Goal: Task Accomplishment & Management: Use online tool/utility

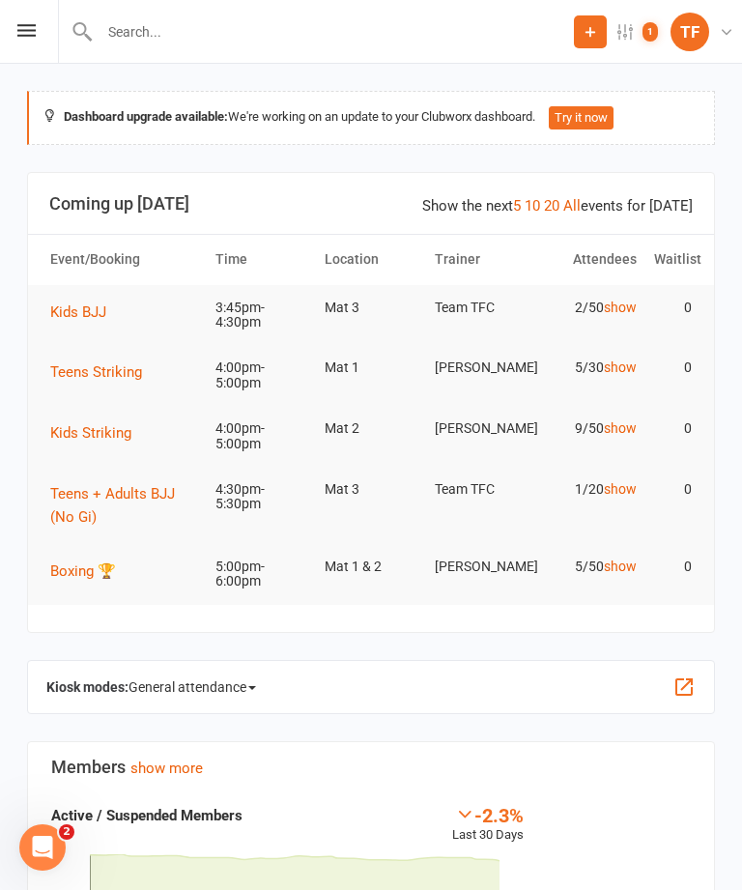
click at [20, 24] on icon at bounding box center [26, 30] width 18 height 13
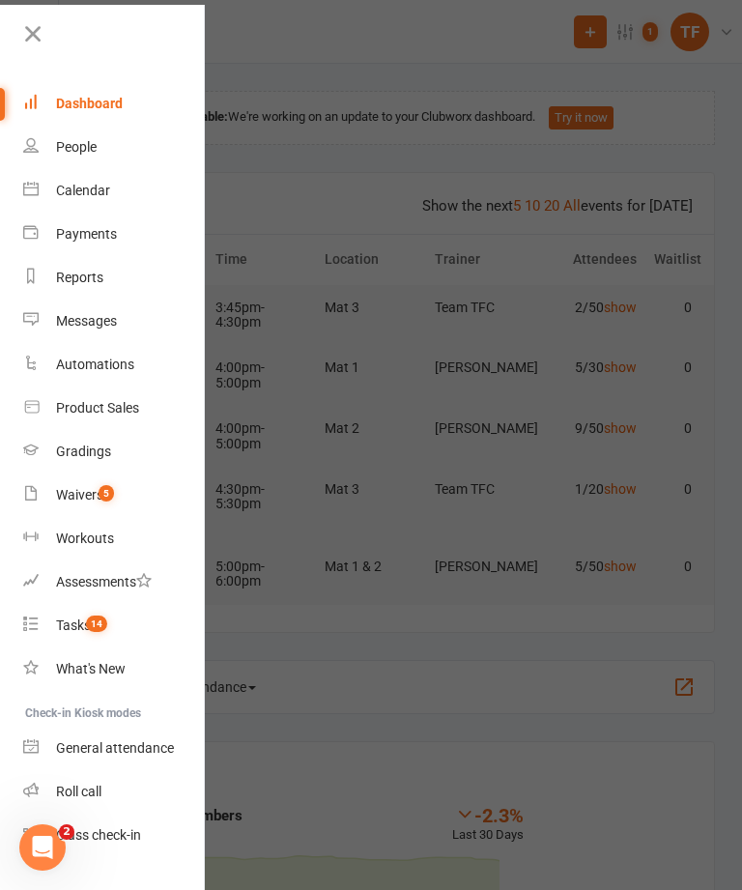
click at [127, 793] on link "Roll call" at bounding box center [114, 792] width 183 height 44
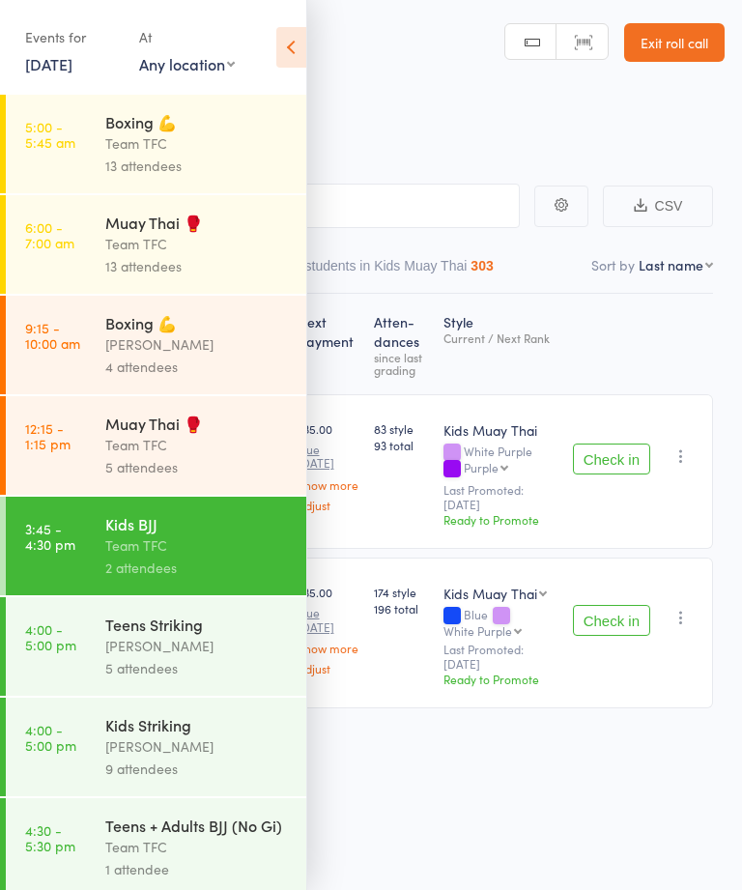
click at [210, 478] on div "5 attendees" at bounding box center [197, 467] width 185 height 22
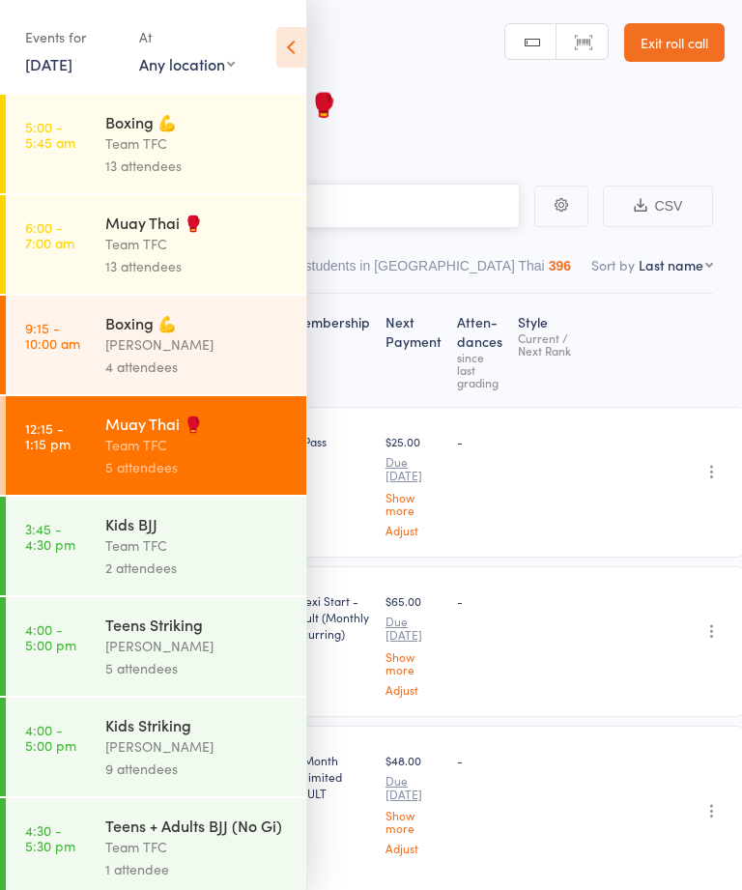
click at [421, 213] on input "search" at bounding box center [274, 206] width 491 height 44
click at [287, 49] on icon at bounding box center [291, 47] width 30 height 41
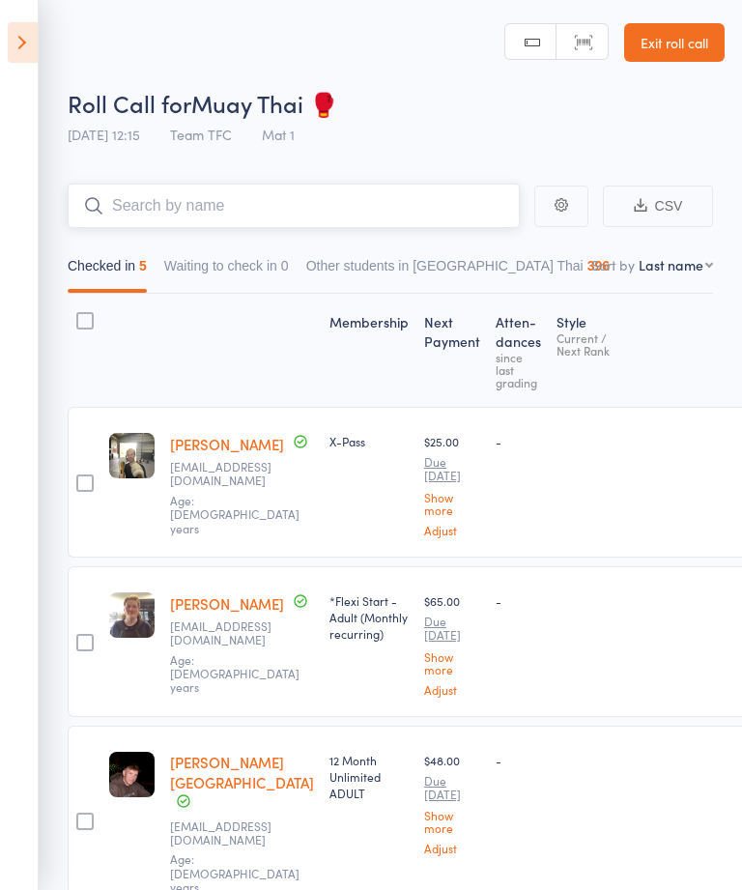
click at [400, 211] on input "search" at bounding box center [294, 206] width 452 height 44
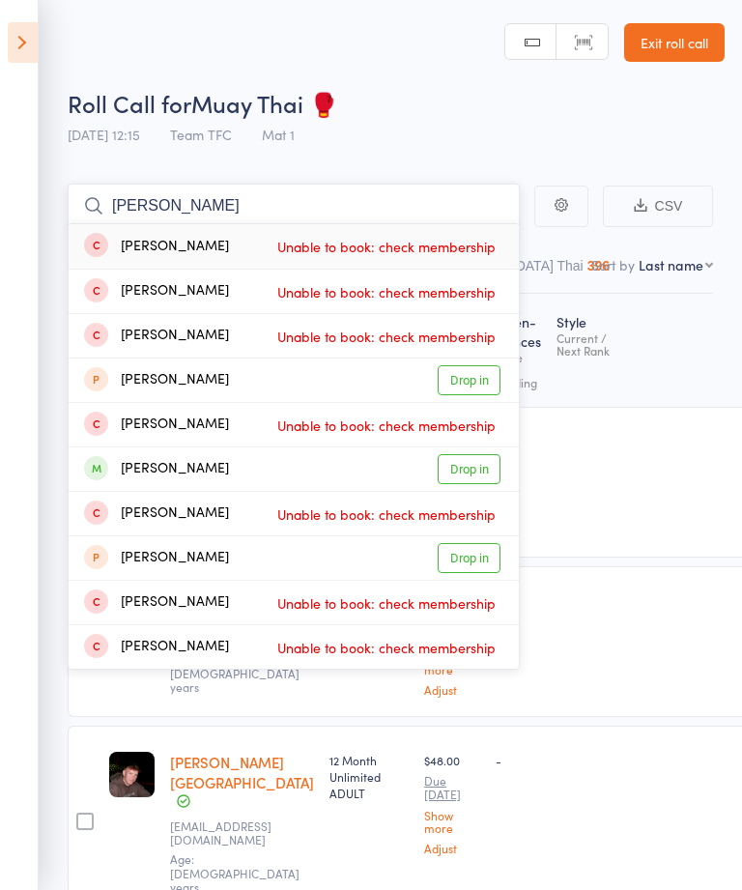
type input "Bryan wang"
click at [303, 248] on span "Unable to book: check membership" at bounding box center [387, 246] width 228 height 29
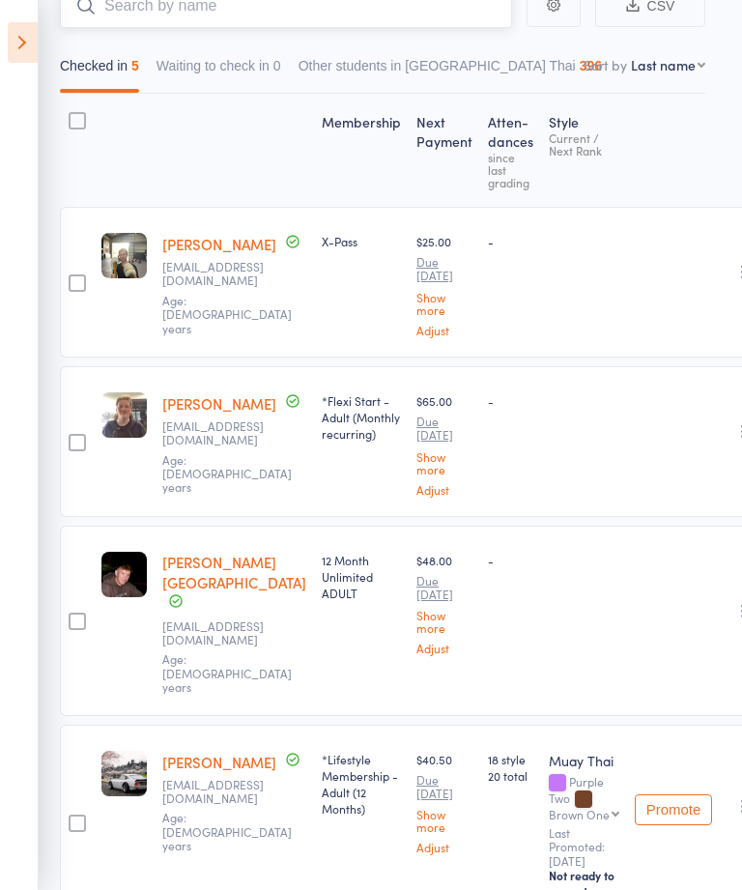
scroll to position [0, 17]
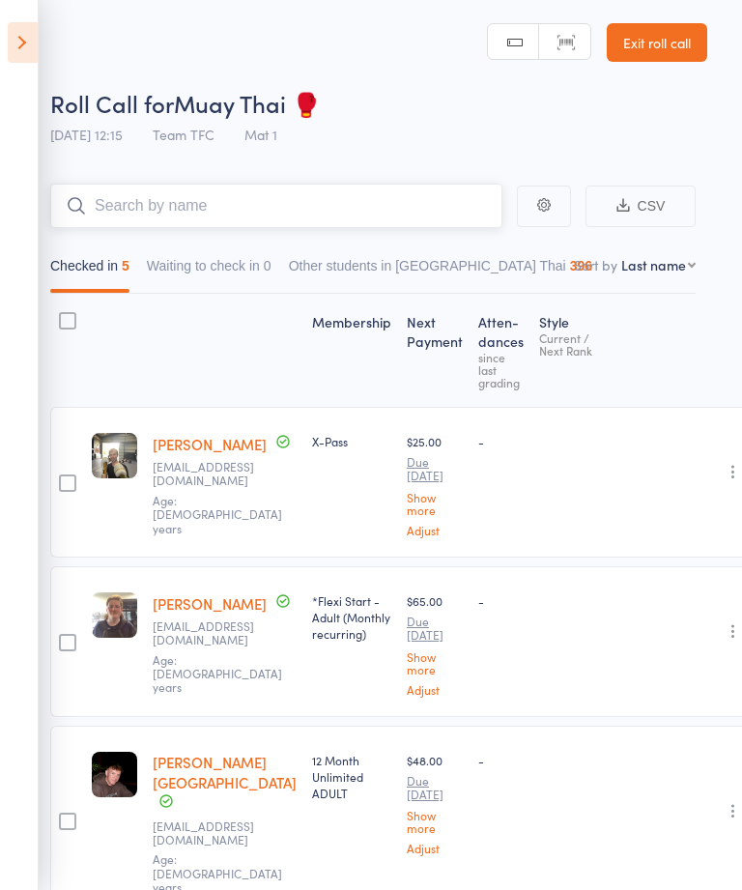
click at [259, 207] on input "search" at bounding box center [276, 206] width 452 height 44
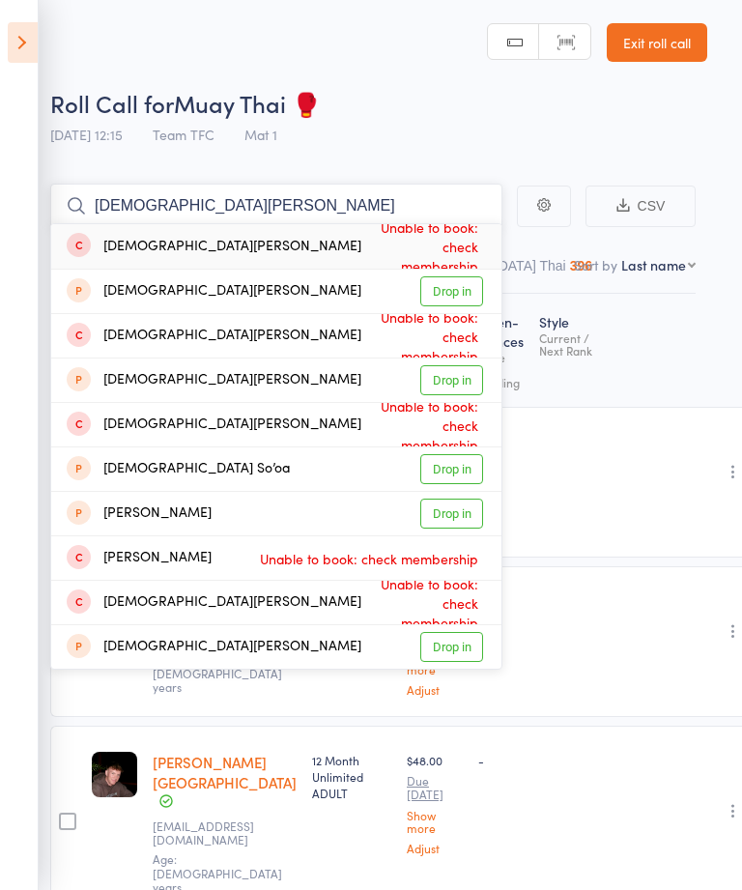
type input "Christian uy"
click at [205, 251] on div "Christian Uy Unable to book: check membership" at bounding box center [276, 246] width 450 height 44
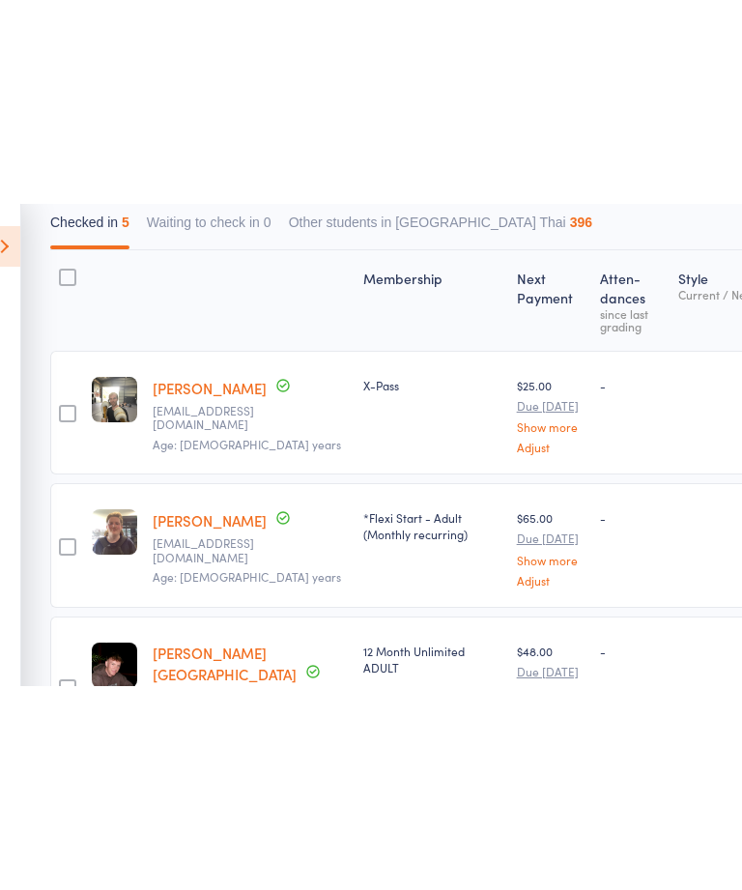
scroll to position [0, 0]
